Goal: Obtain resource: Download file/media

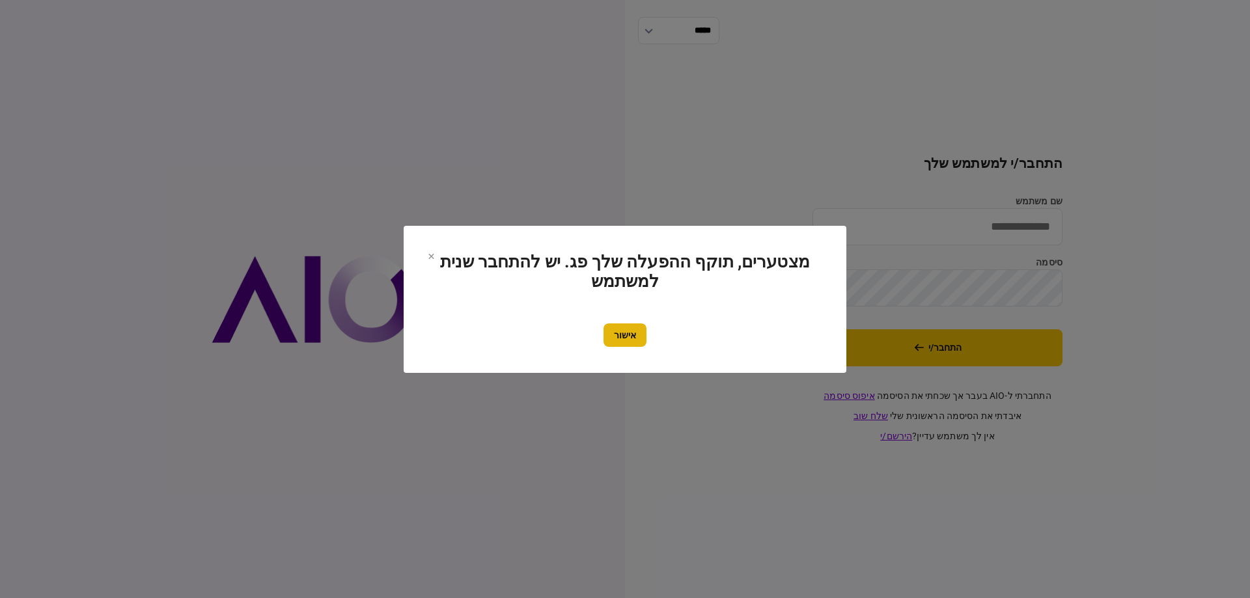
type input "*********"
click at [637, 333] on button "אישור" at bounding box center [625, 335] width 43 height 23
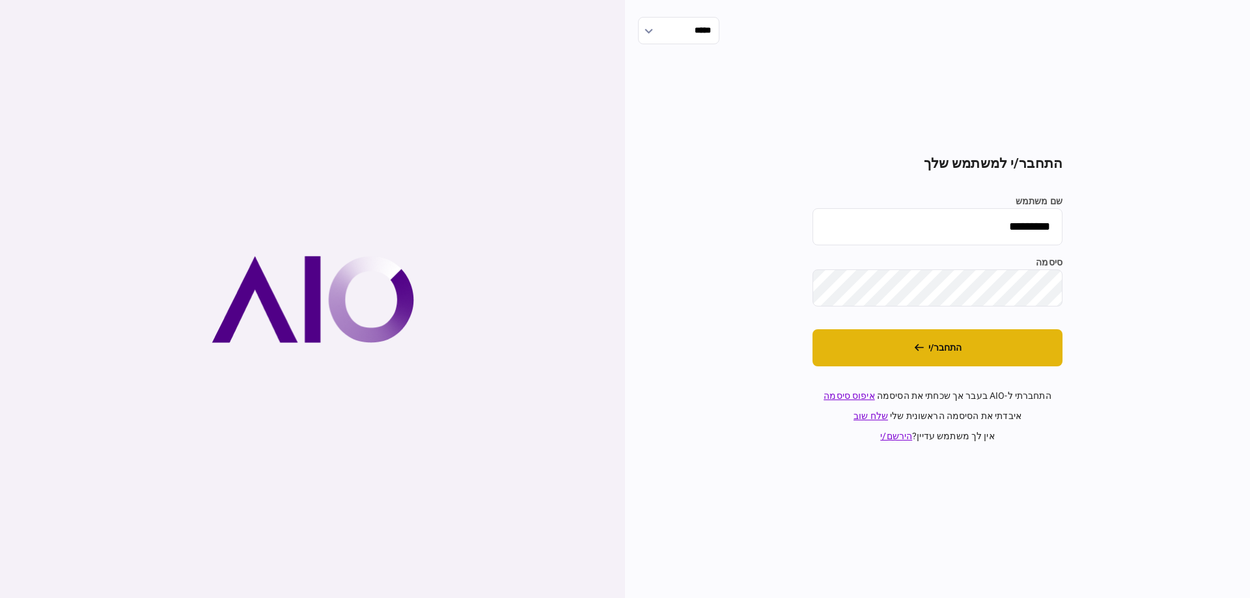
click at [918, 353] on button "התחבר/י" at bounding box center [938, 347] width 250 height 37
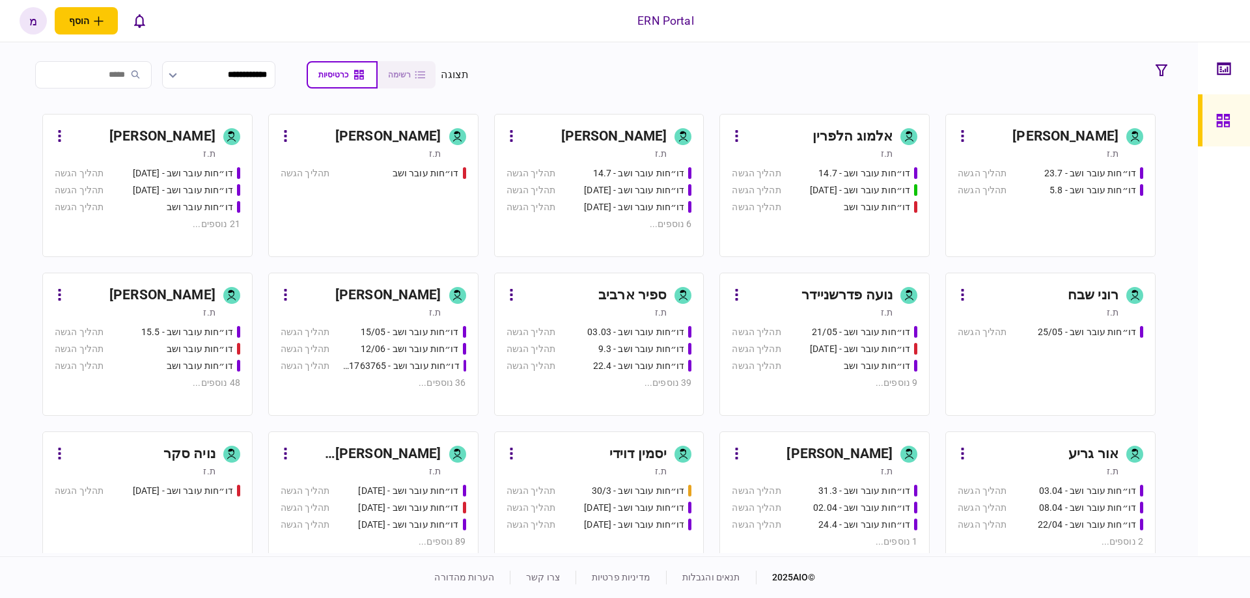
click at [434, 350] on div "דו״חות עובר ושב - 12/06" at bounding box center [410, 349] width 98 height 14
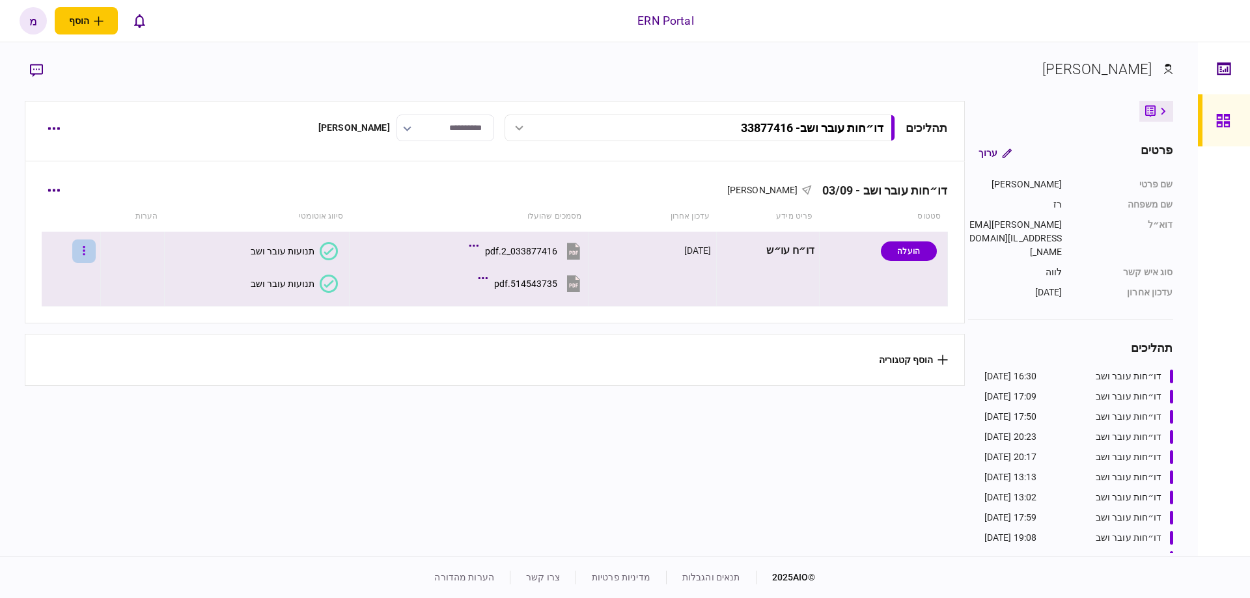
click at [96, 253] on button "button" at bounding box center [83, 251] width 23 height 23
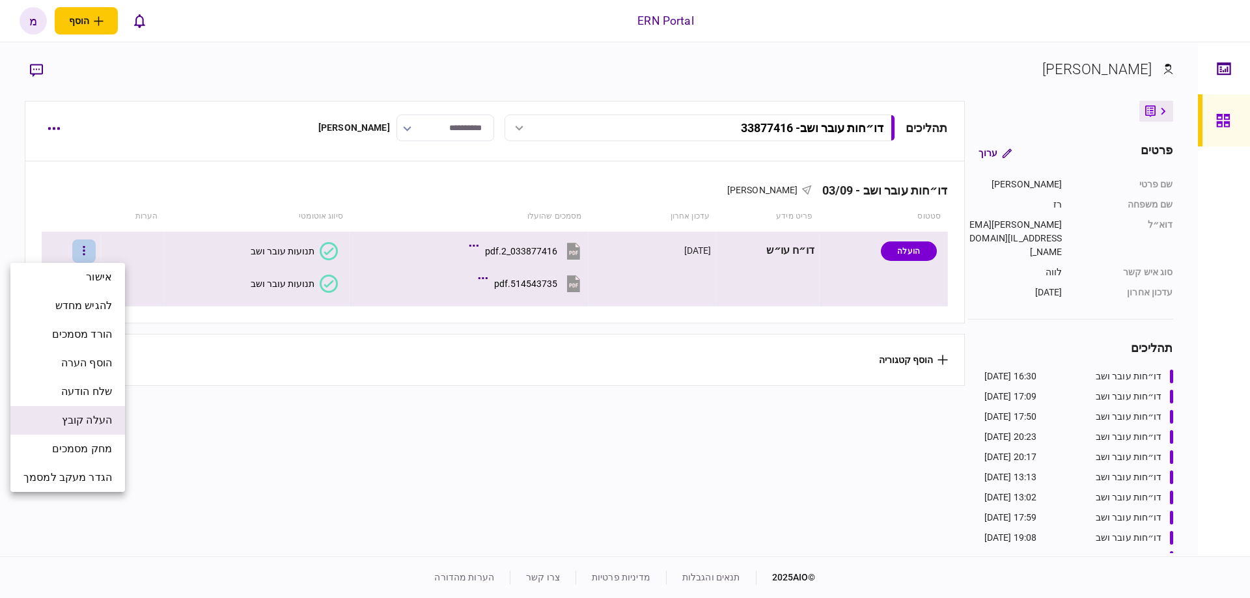
click at [97, 416] on span "העלה קובץ" at bounding box center [87, 421] width 50 height 16
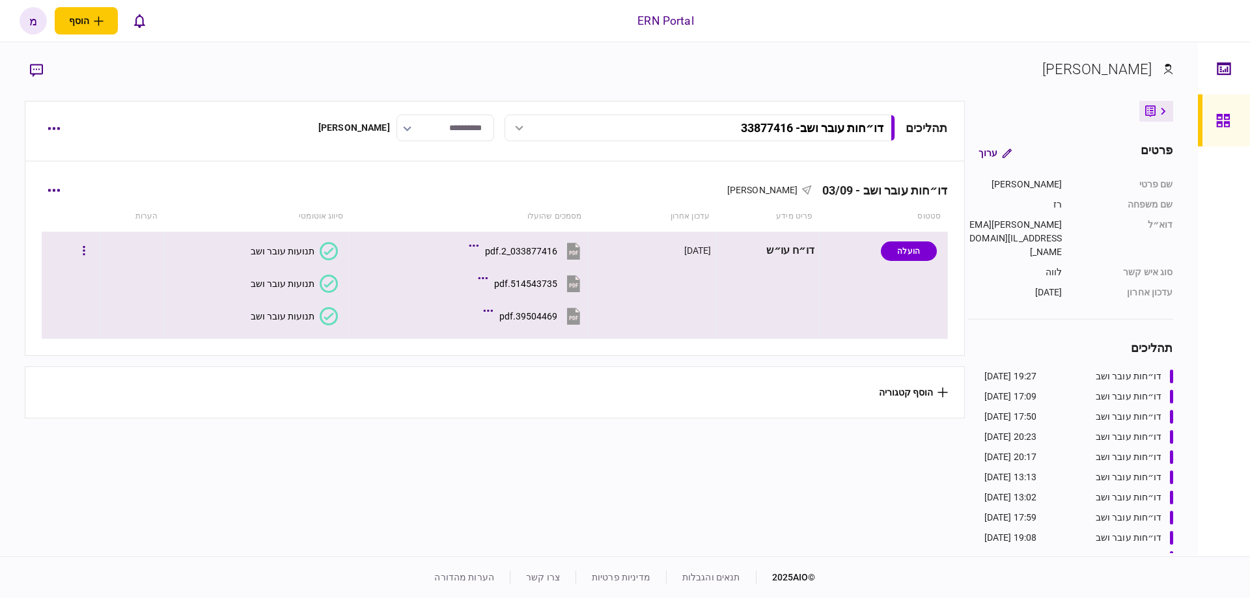
click at [327, 326] on section "תנועות עובר ושב" at bounding box center [253, 315] width 169 height 29
click at [328, 324] on icon at bounding box center [329, 316] width 18 height 18
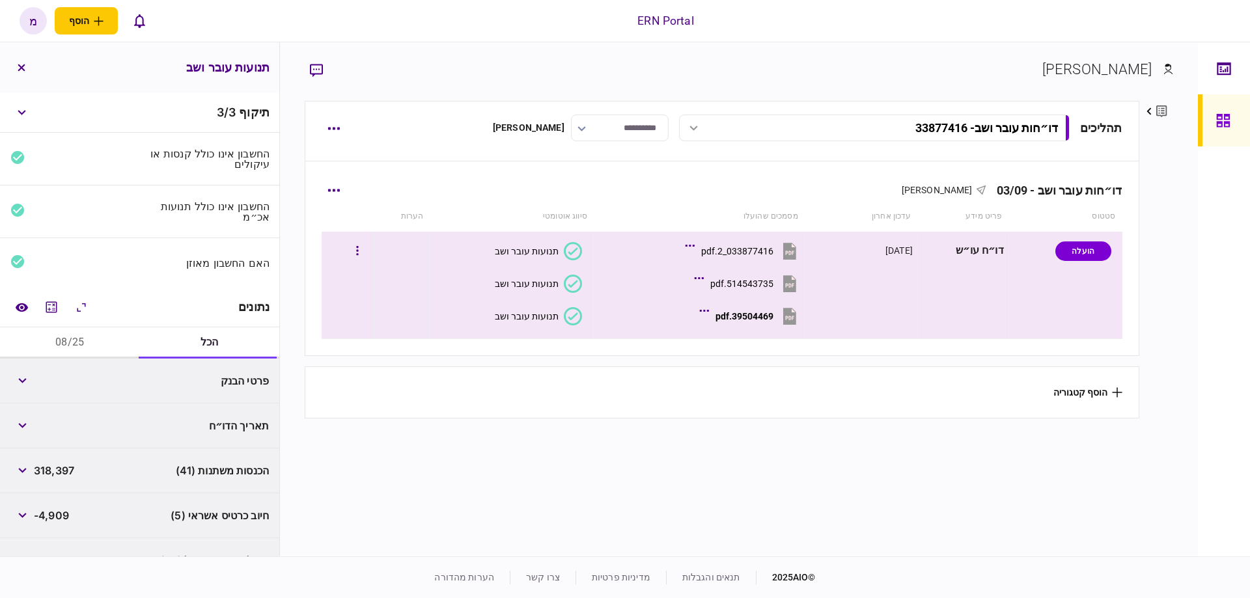
click at [569, 322] on icon at bounding box center [573, 316] width 18 height 18
click at [564, 285] on icon at bounding box center [573, 284] width 18 height 18
click at [571, 251] on icon at bounding box center [573, 251] width 18 height 18
click at [568, 288] on icon at bounding box center [573, 284] width 18 height 18
click at [570, 319] on icon at bounding box center [573, 316] width 18 height 18
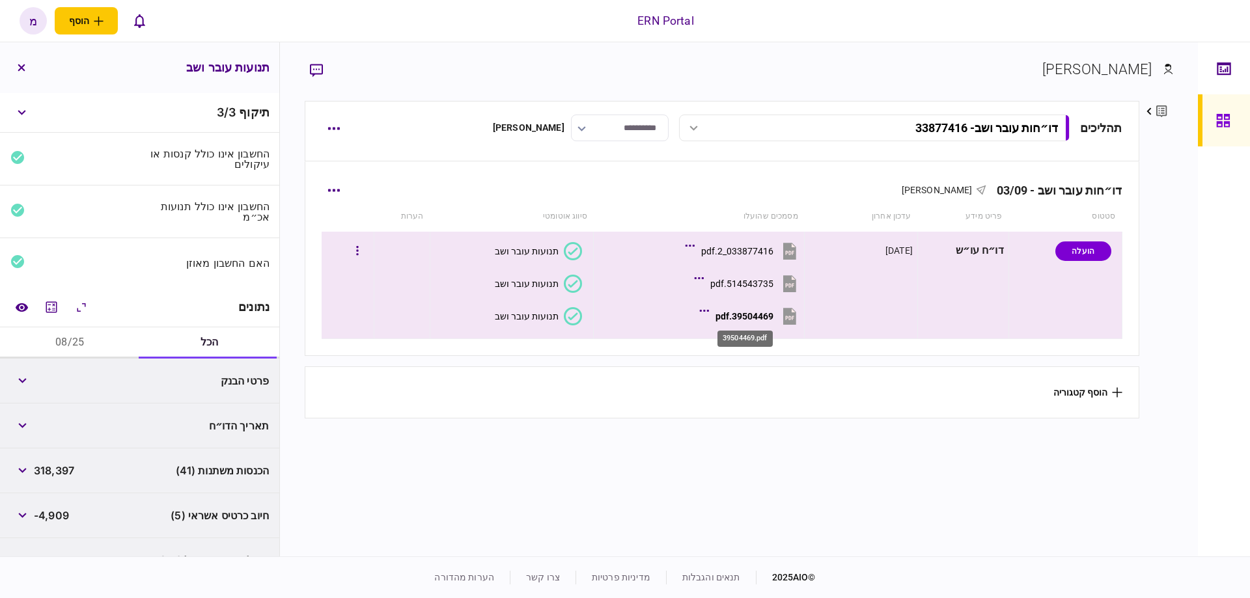
click at [738, 311] on div "39504469.pdf" at bounding box center [745, 316] width 58 height 10
click at [555, 324] on button "תנועות עובר ושב" at bounding box center [538, 316] width 87 height 18
click at [566, 313] on icon at bounding box center [573, 316] width 18 height 18
click at [727, 313] on div "39504469.pdf" at bounding box center [745, 316] width 58 height 10
click at [70, 337] on button "08/25" at bounding box center [70, 343] width 140 height 31
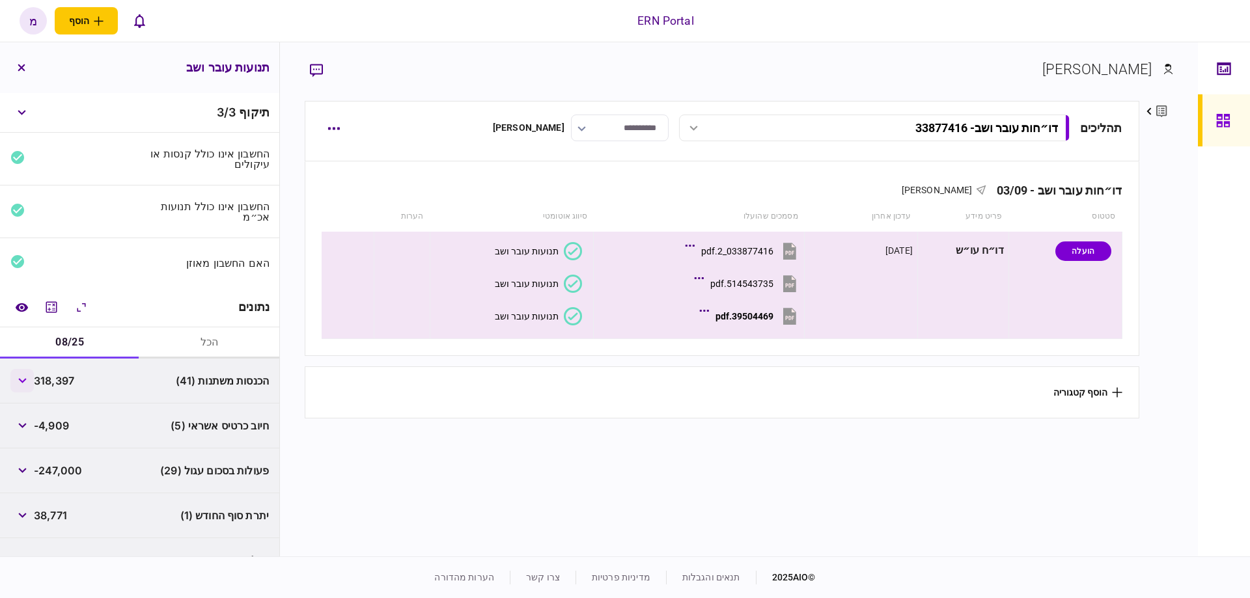
click at [33, 379] on button "button" at bounding box center [21, 380] width 23 height 23
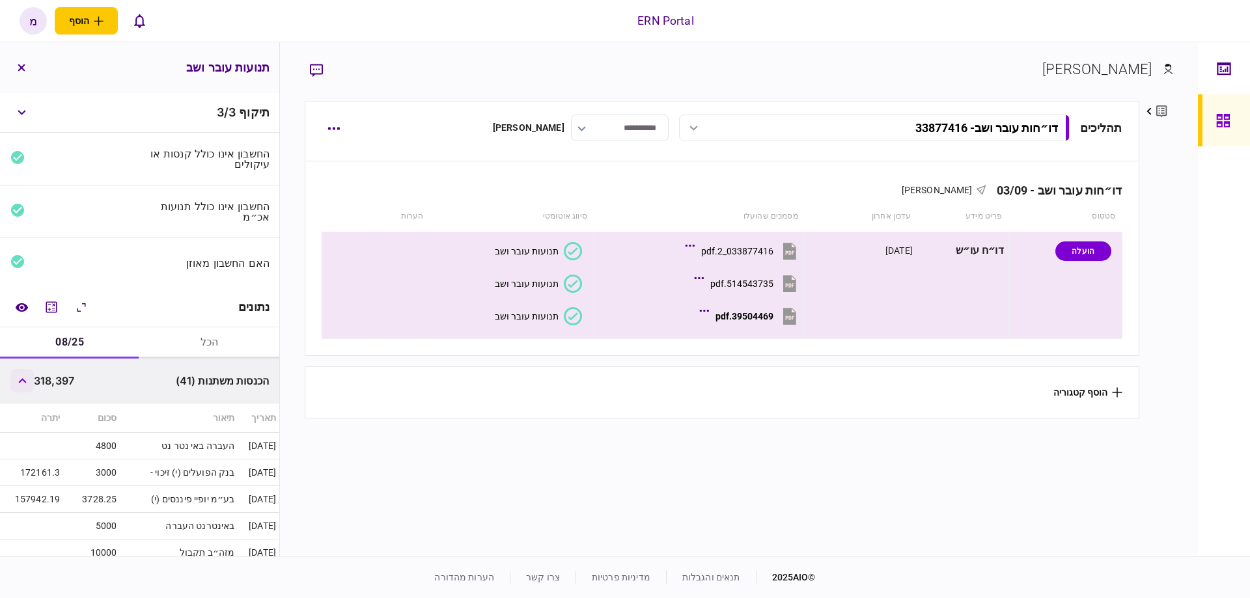
click at [23, 372] on button "button" at bounding box center [21, 380] width 23 height 23
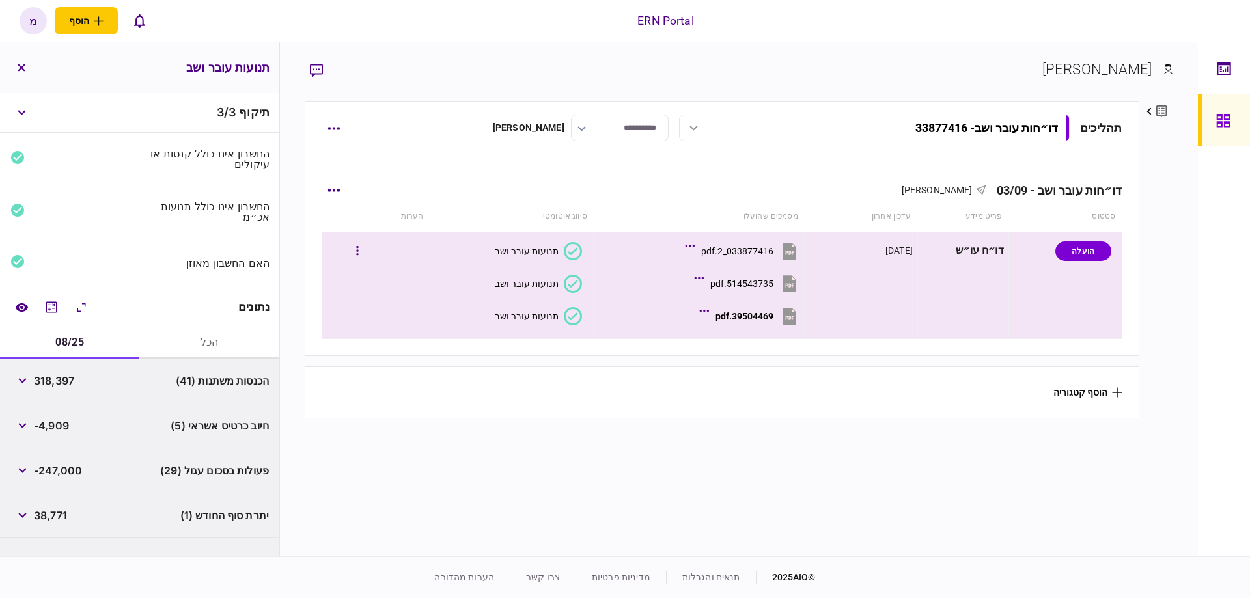
click at [566, 324] on icon at bounding box center [573, 316] width 18 height 18
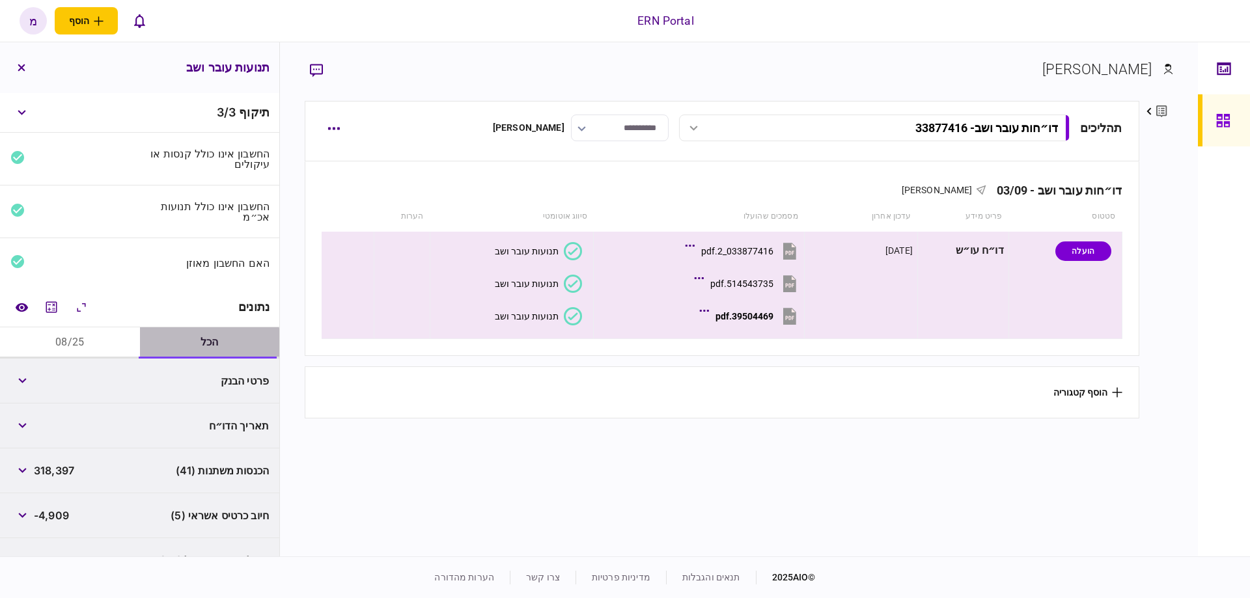
click at [204, 341] on button "הכל" at bounding box center [210, 343] width 140 height 31
click at [201, 340] on button "הכל" at bounding box center [210, 343] width 140 height 31
click at [200, 339] on button "הכל" at bounding box center [210, 343] width 140 height 31
click at [59, 307] on icon "מחשבון" at bounding box center [52, 308] width 16 height 16
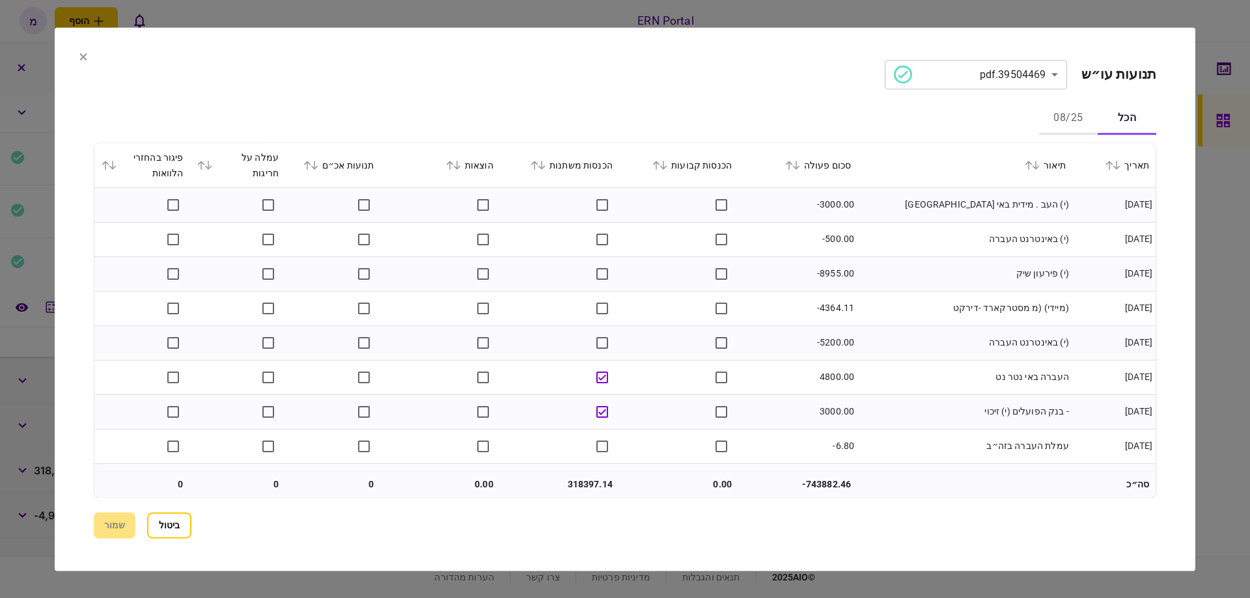
click at [77, 53] on section "**********" at bounding box center [625, 299] width 1141 height 544
click at [83, 58] on icon at bounding box center [83, 56] width 7 height 7
